Goal: Ask a question

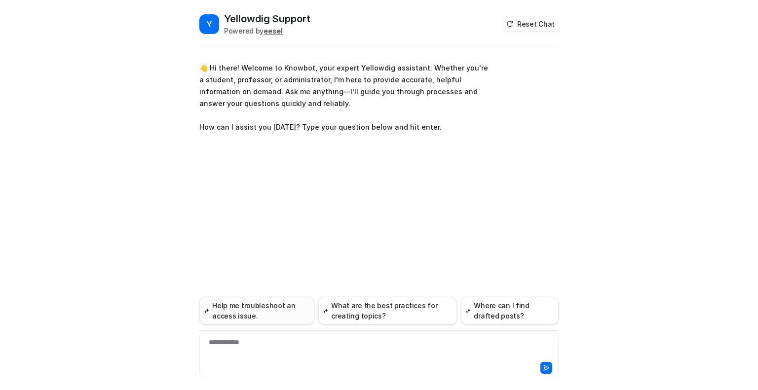
click at [256, 313] on button "Help me troubleshoot an access issue." at bounding box center [256, 311] width 115 height 28
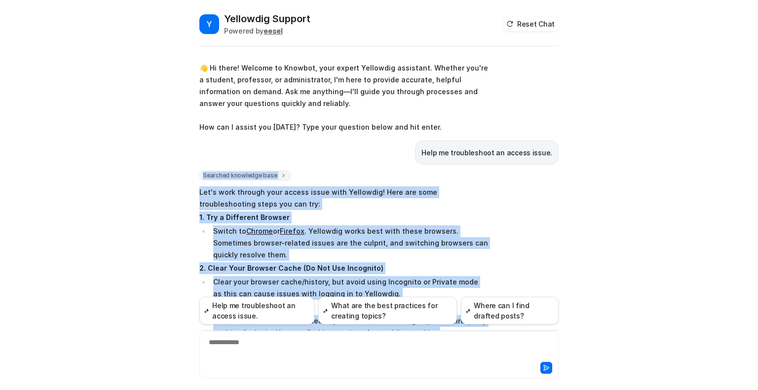
drag, startPoint x: 371, startPoint y: 239, endPoint x: 195, endPoint y: 175, distance: 187.6
click at [193, 176] on div "Y Yellowdig Support Powered by eesel Reset Chat 👋 Hi there! Welcome to Knowbot,…" at bounding box center [378, 201] width 375 height 378
copy div "Searched knowledge base search_queries : [ "troubleshoot access issue", "cannot…"
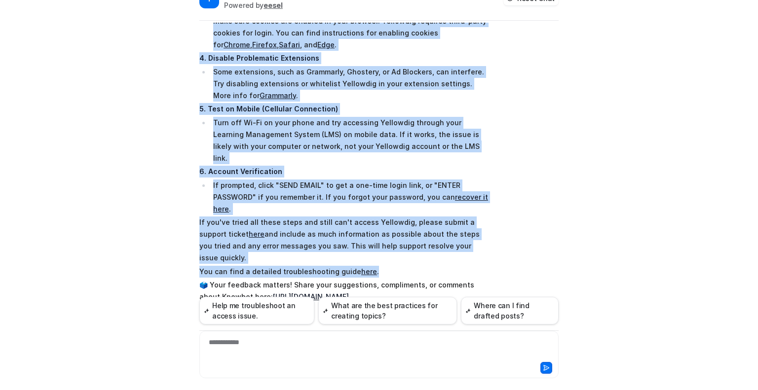
scroll to position [36, 0]
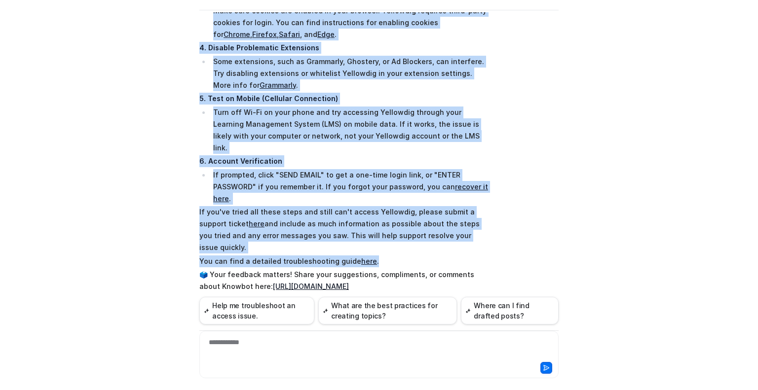
click at [305, 282] on link "[URL][DOMAIN_NAME]" at bounding box center [311, 286] width 76 height 8
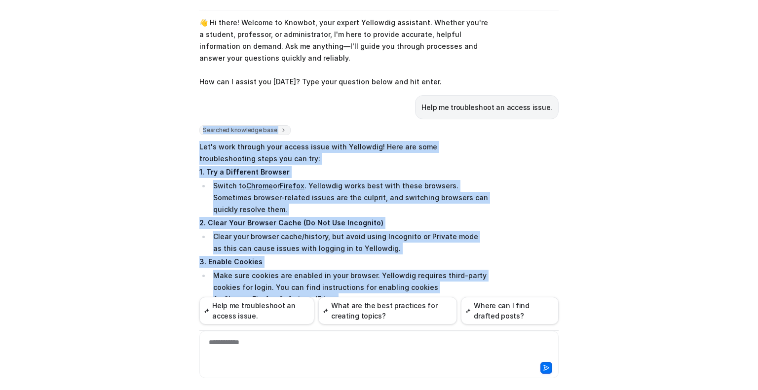
scroll to position [0, 0]
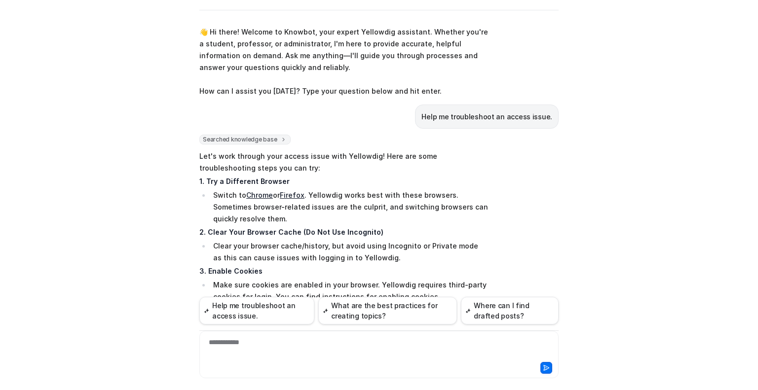
click at [287, 57] on p "👋 Hi there! Welcome to Knowbot, your expert Yellowdig assistant. Whether you're…" at bounding box center [343, 61] width 289 height 71
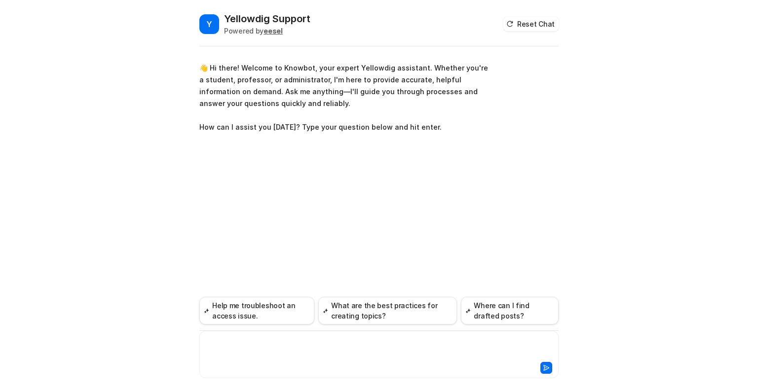
click at [270, 345] on div at bounding box center [379, 348] width 354 height 23
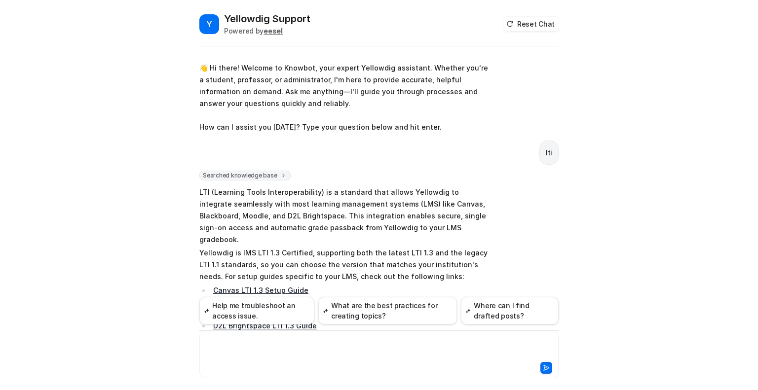
scroll to position [77, 0]
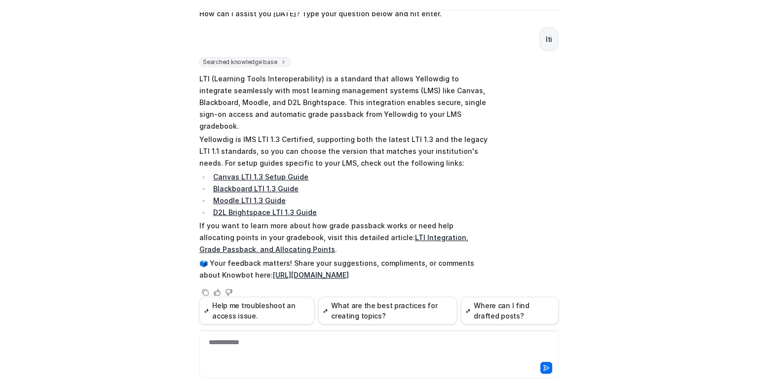
click at [329, 79] on p "LTI (Learning Tools Interoperability) is a standard that allows Yellowdig to in…" at bounding box center [343, 102] width 289 height 59
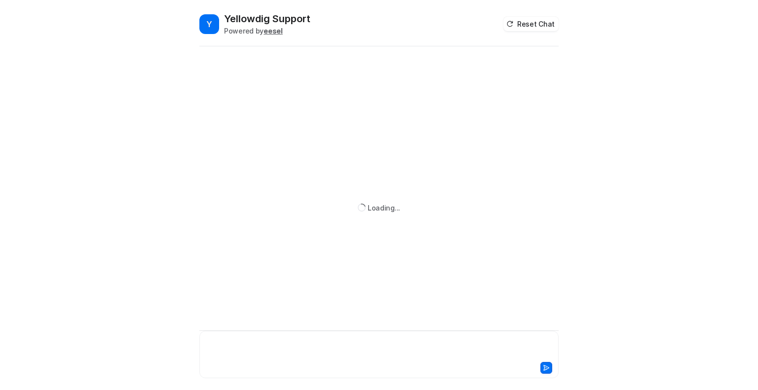
click at [278, 339] on div at bounding box center [379, 348] width 354 height 23
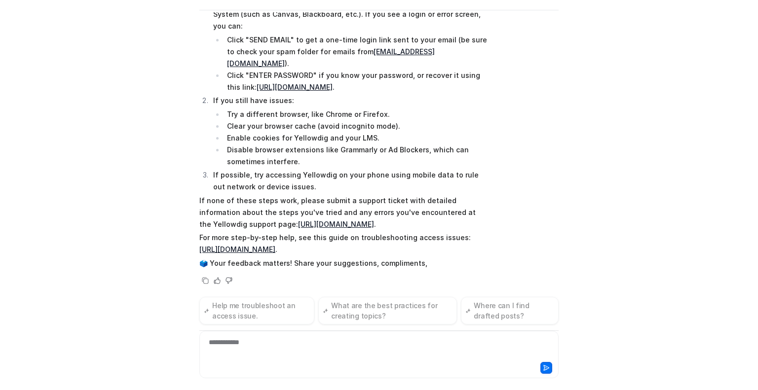
scroll to position [191, 0]
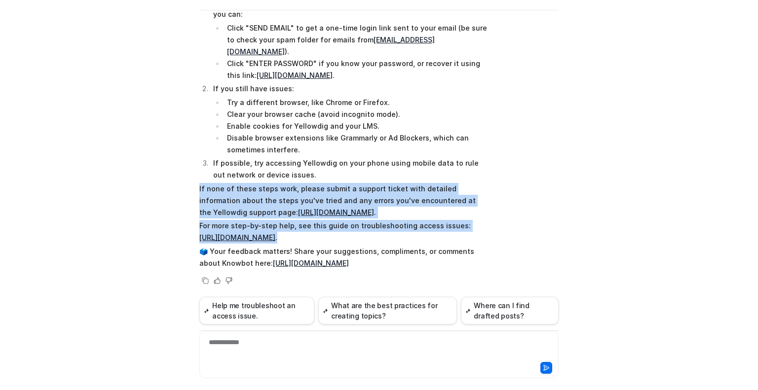
drag, startPoint x: 193, startPoint y: 173, endPoint x: 404, endPoint y: 236, distance: 221.0
click at [407, 238] on div "Y Yellowdig Support Powered by eesel Reset Chat 👋 Hi there! Welcome to Knowbot,…" at bounding box center [378, 165] width 375 height 378
copy span "If none of these steps work, please submit a support ticket with detailed infor…"
